Goal: Find contact information: Find contact information

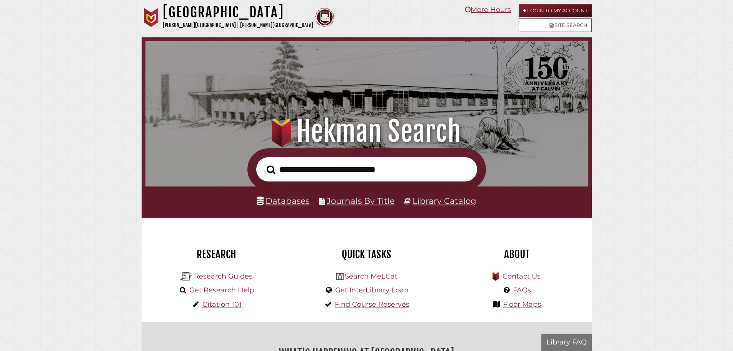
scroll to position [146, 439]
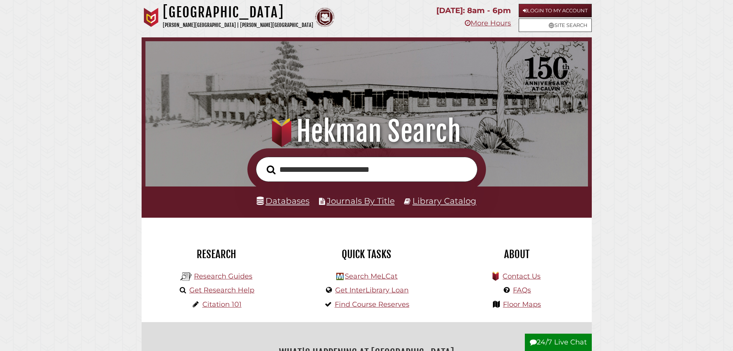
type input "**********"
click at [263, 163] on button "Search" at bounding box center [271, 170] width 17 height 14
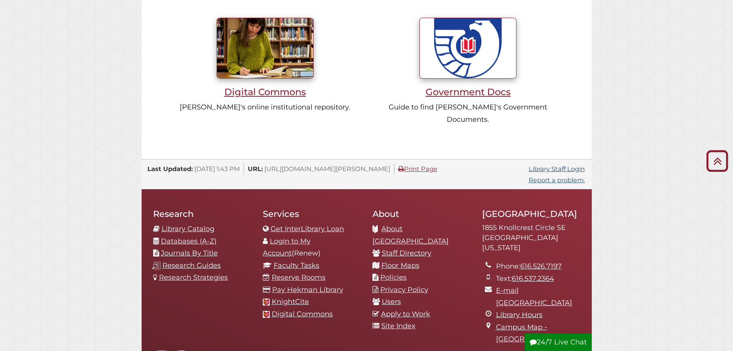
scroll to position [805, 0]
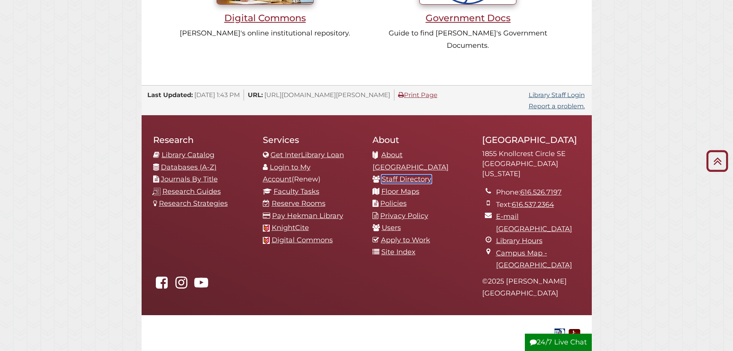
click at [411, 175] on link "Staff Directory" at bounding box center [407, 179] width 50 height 8
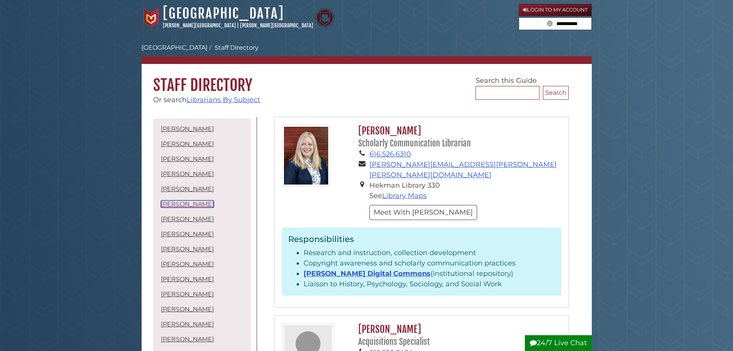
click at [187, 203] on link "Carla Moyer Hotz" at bounding box center [187, 203] width 53 height 7
